Goal: Information Seeking & Learning: Learn about a topic

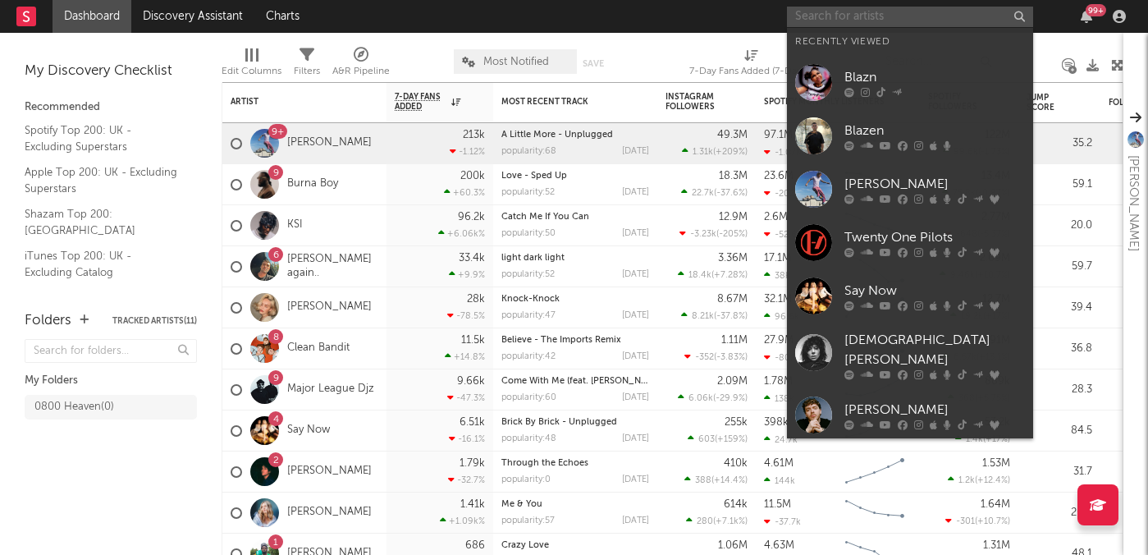
click at [834, 14] on input "text" at bounding box center [910, 17] width 246 height 21
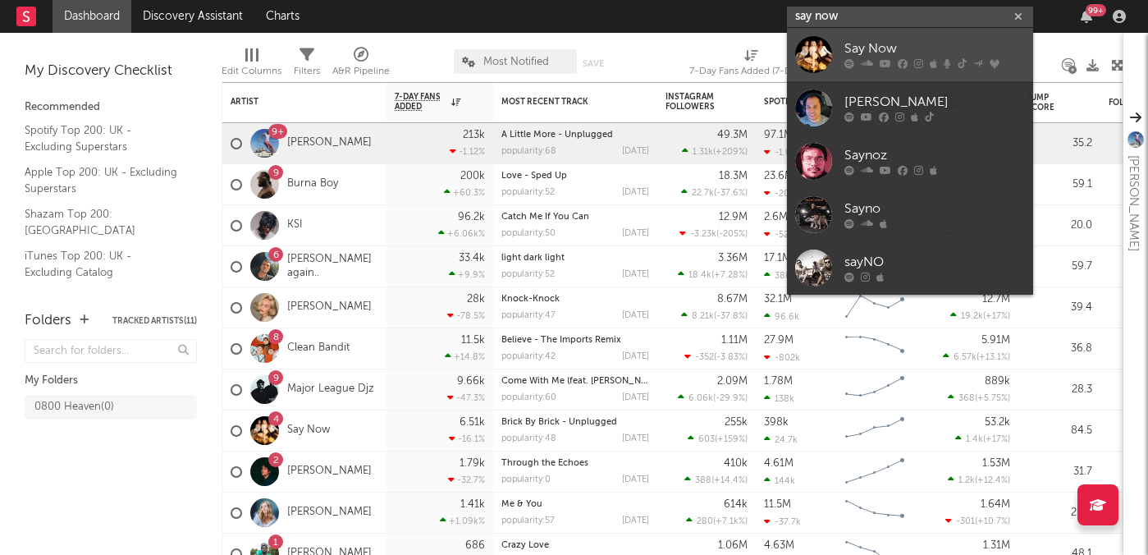
type input "say now"
click at [873, 48] on div "Say Now" at bounding box center [935, 49] width 181 height 20
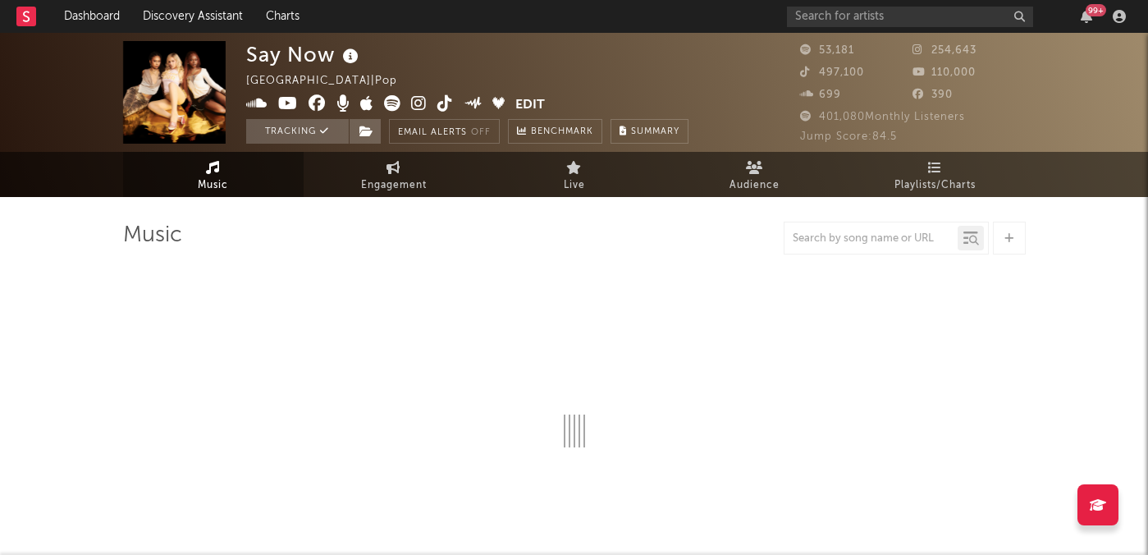
select select "6m"
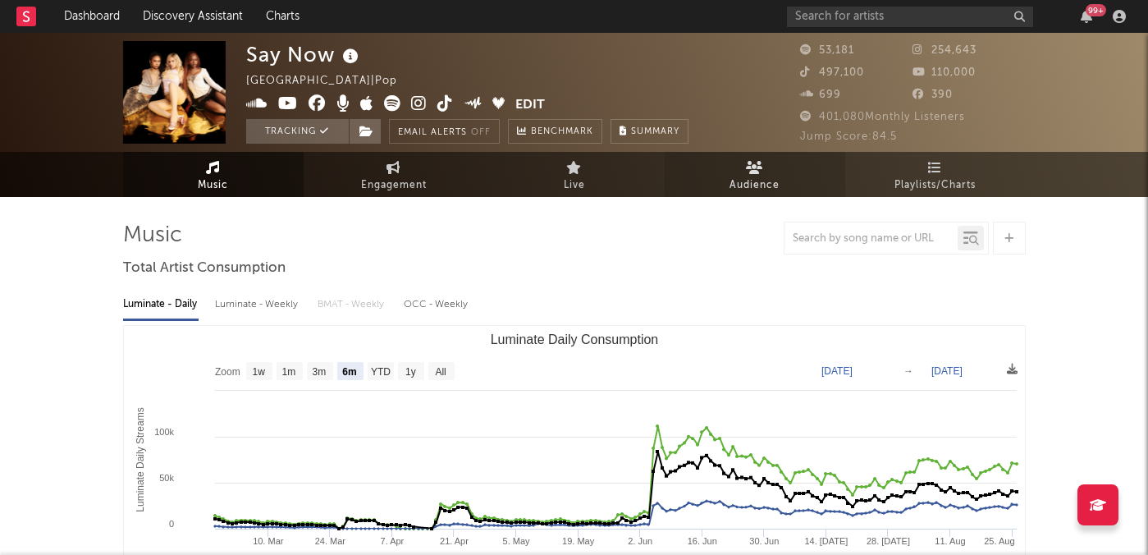
click at [741, 180] on span "Audience" at bounding box center [755, 186] width 50 height 20
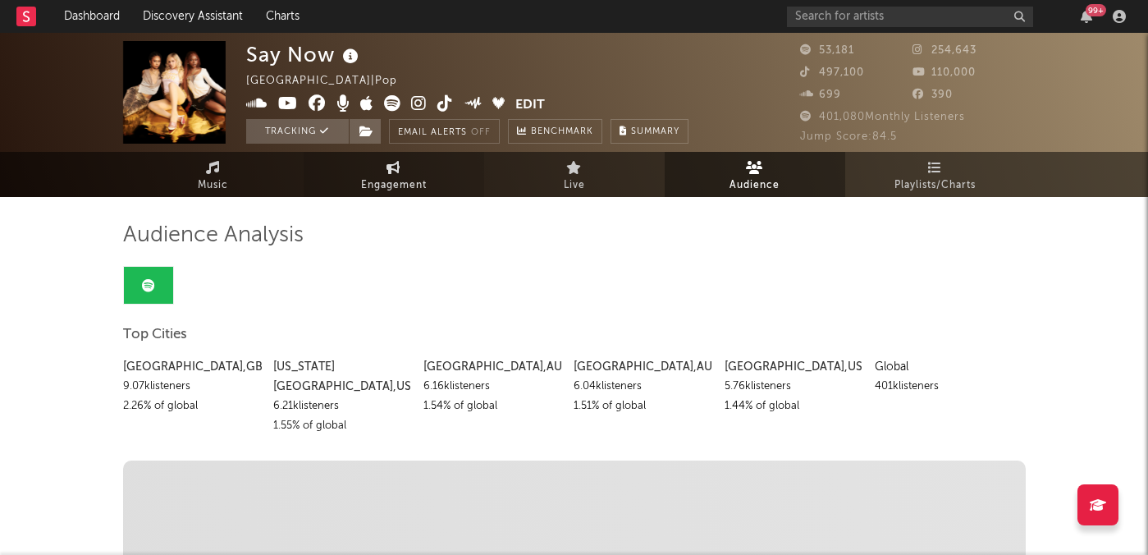
click at [397, 157] on link "Engagement" at bounding box center [394, 174] width 181 height 45
select select "1w"
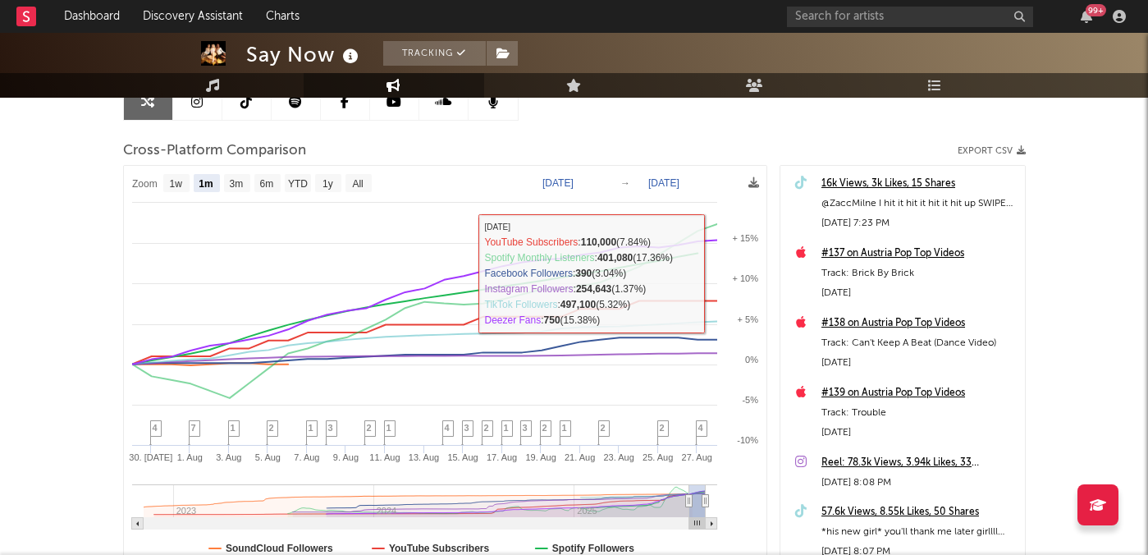
scroll to position [185, 0]
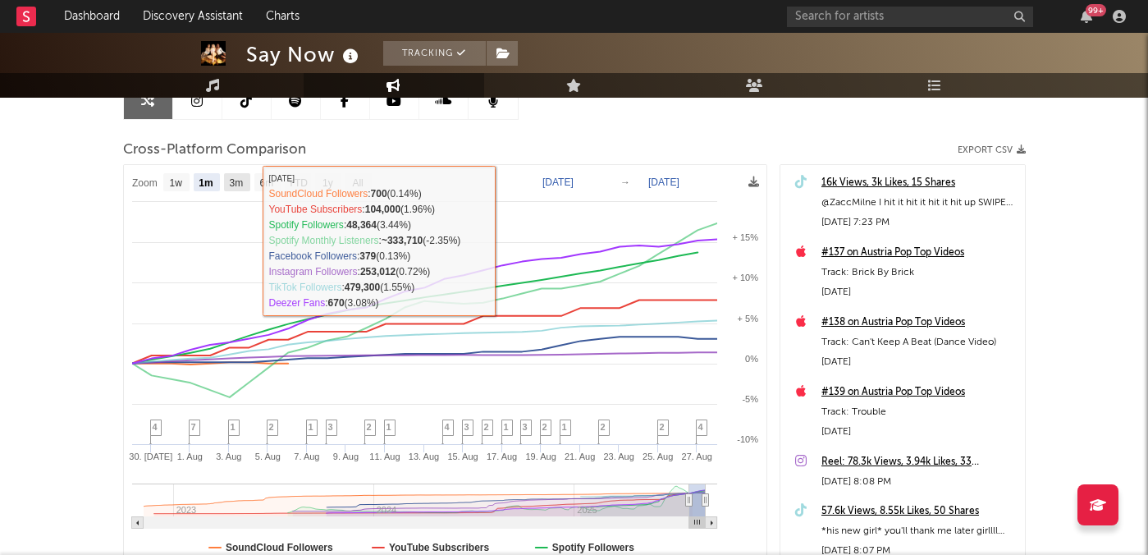
click at [233, 186] on text "3m" at bounding box center [236, 182] width 14 height 11
select select "3m"
type input "[DATE]"
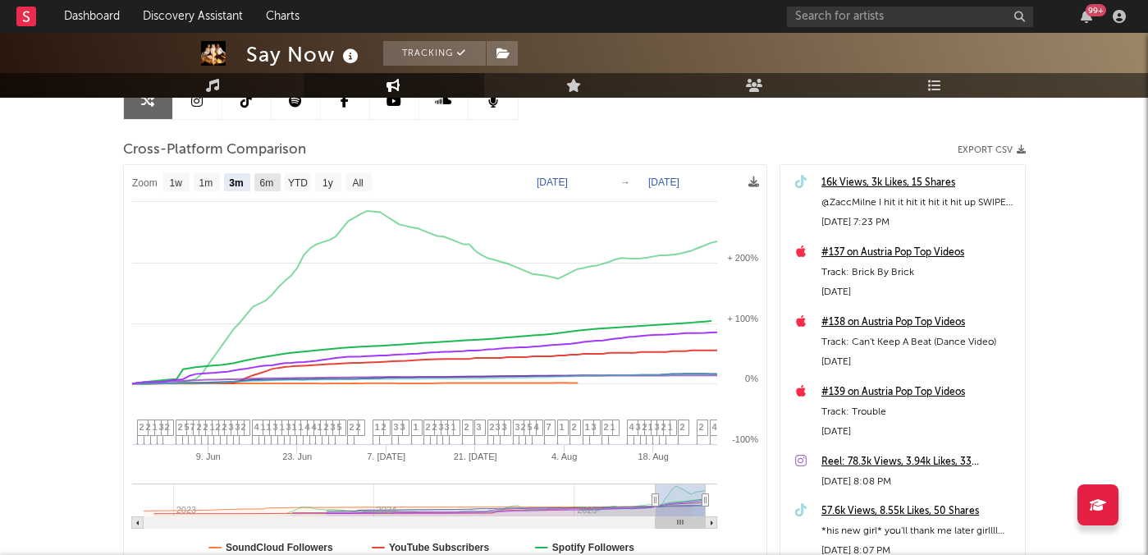
click at [264, 182] on text "6m" at bounding box center [266, 182] width 14 height 11
select select "6m"
type input "[DATE]"
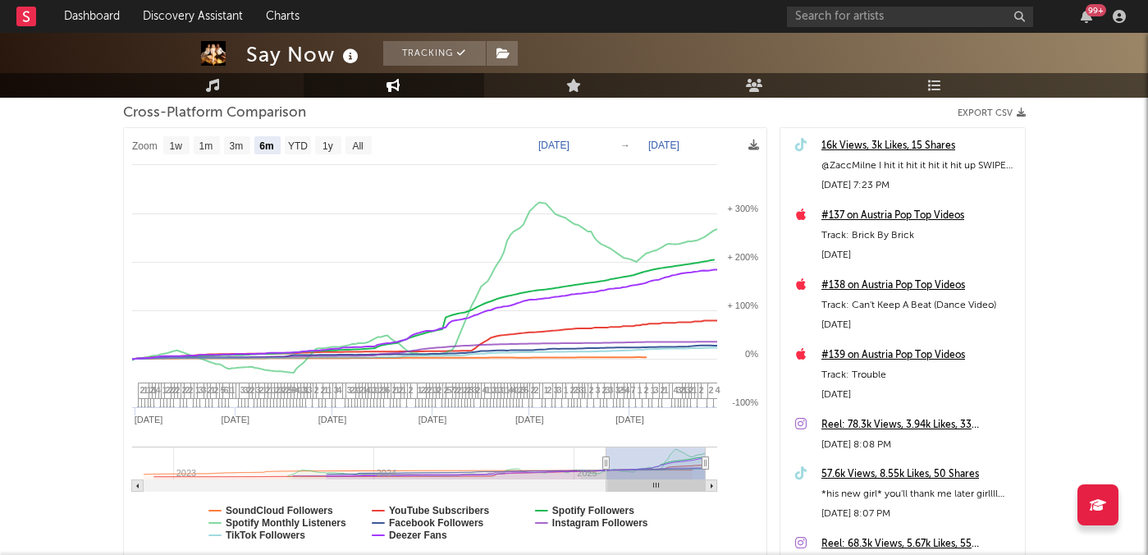
scroll to position [210, 0]
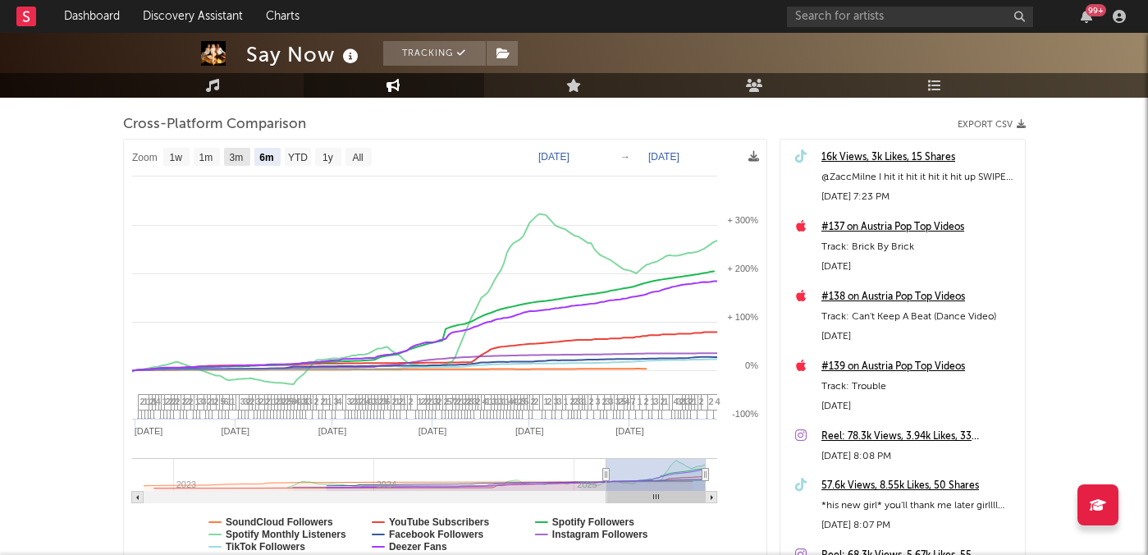
click at [241, 159] on text "3m" at bounding box center [236, 157] width 14 height 11
select select "3m"
type input "[DATE]"
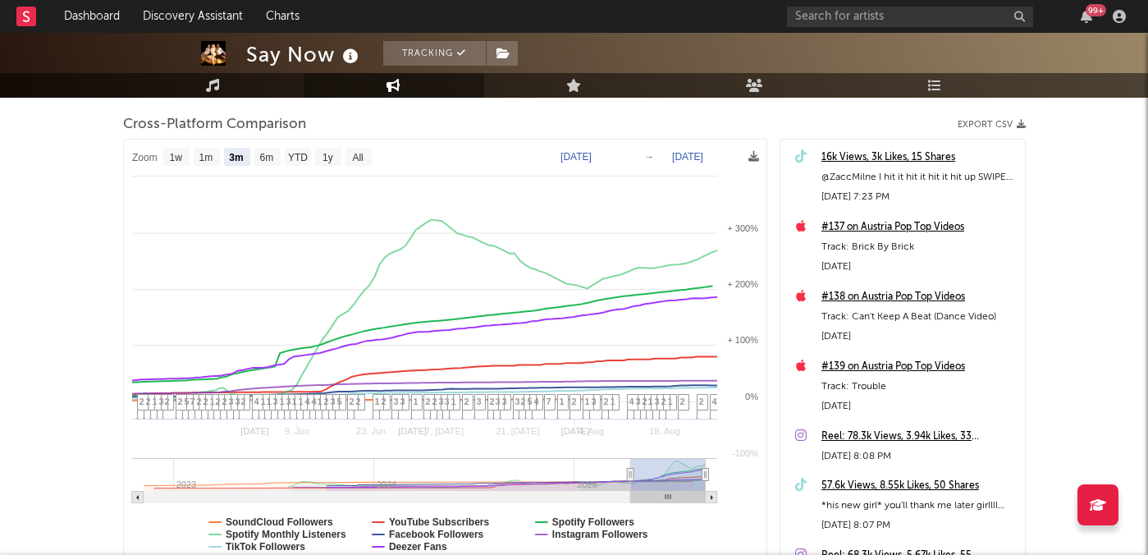
select select "3m"
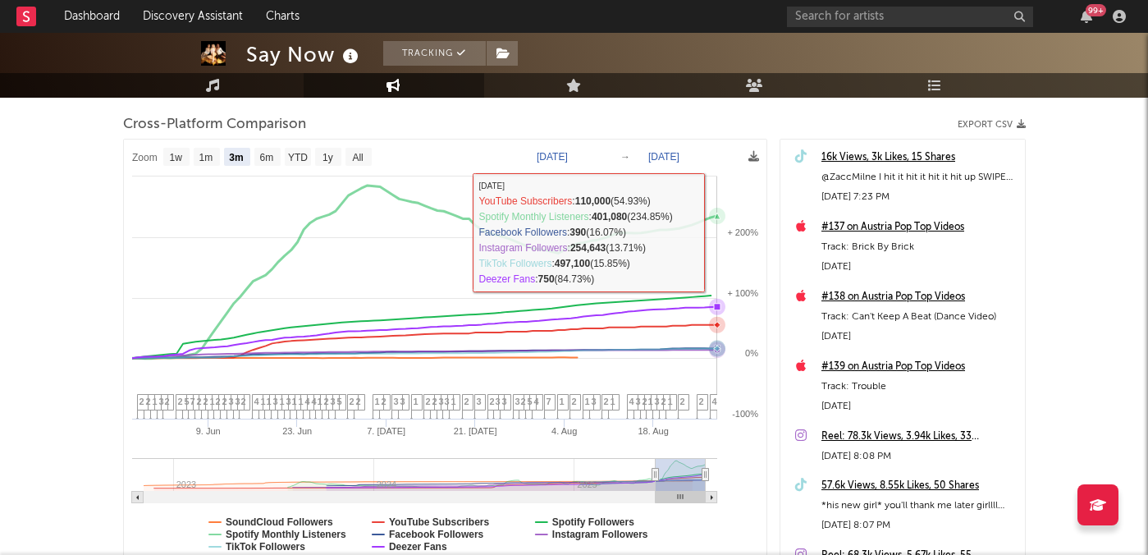
click at [717, 232] on rect at bounding box center [445, 354] width 643 height 429
